Goal: Task Accomplishment & Management: Complete application form

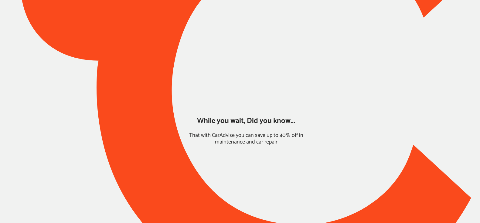
type input "*****"
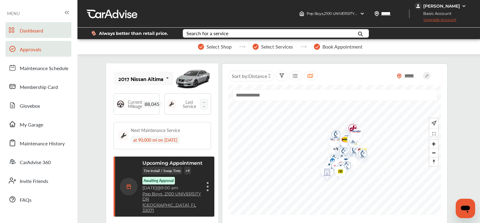
click at [39, 49] on span "Approvals" at bounding box center [31, 50] width 22 height 8
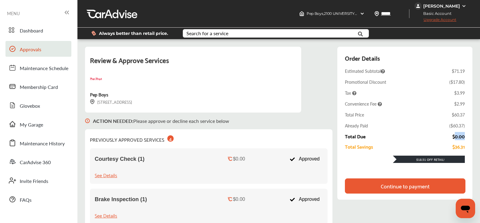
drag, startPoint x: 453, startPoint y: 136, endPoint x: 469, endPoint y: 136, distance: 15.2
click at [469, 136] on div "Order Details Estimated Subtotal $71.19 Promotional Discount ( $17.80 ) Tax $3.…" at bounding box center [404, 123] width 135 height 153
click at [384, 183] on div "Continue to payment" at bounding box center [405, 186] width 49 height 6
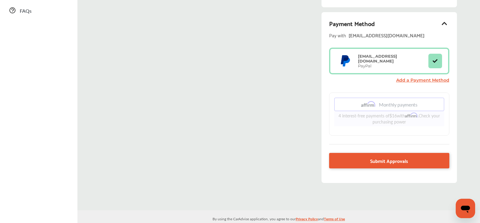
scroll to position [197, 0]
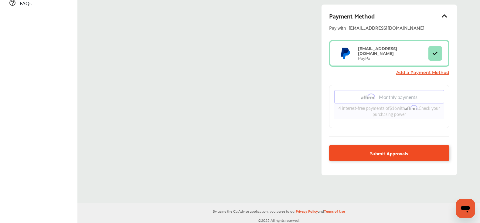
click at [376, 150] on span "Submit Approvals" at bounding box center [389, 153] width 38 height 8
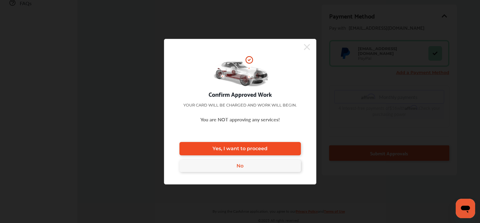
click at [283, 145] on link "Yes, I want to proceed" at bounding box center [239, 148] width 121 height 13
